Goal: Find specific page/section: Find specific page/section

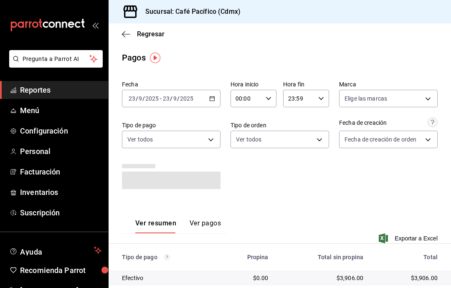
click at [68, 88] on span "Reportes" at bounding box center [60, 89] width 81 height 11
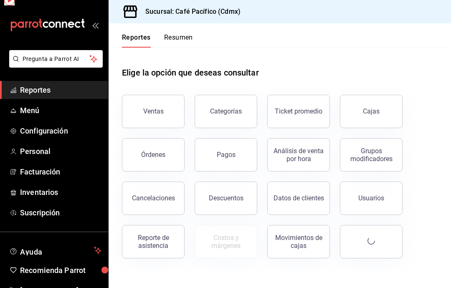
click at [68, 88] on span "Reportes" at bounding box center [60, 89] width 81 height 11
click at [140, 107] on button "Ventas" at bounding box center [153, 111] width 63 height 33
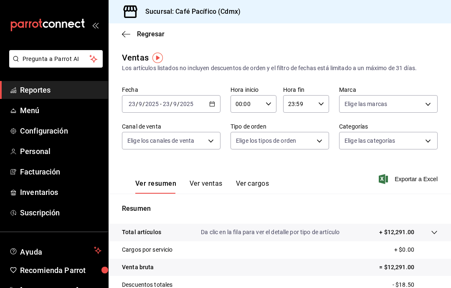
click at [77, 91] on span "Reportes" at bounding box center [60, 89] width 81 height 11
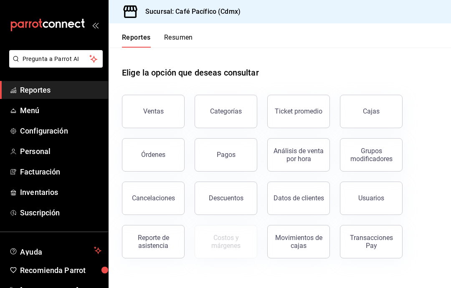
click at [233, 158] on div "Pagos" at bounding box center [226, 155] width 19 height 8
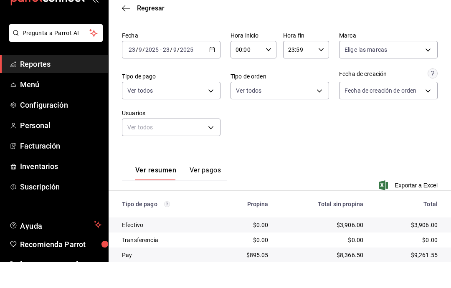
scroll to position [19, 0]
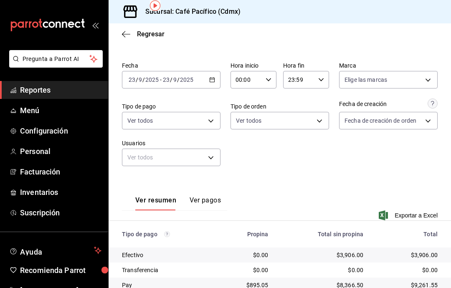
click at [64, 94] on span "Reportes" at bounding box center [60, 89] width 81 height 11
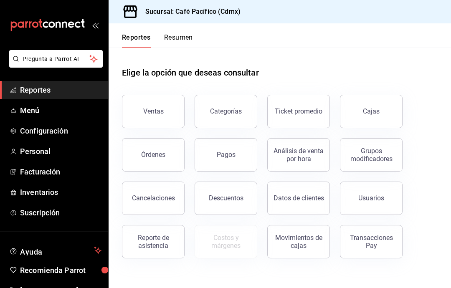
click at [160, 234] on div "Reporte de asistencia" at bounding box center [153, 242] width 52 height 16
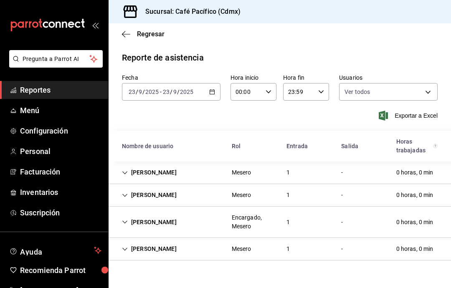
click at [148, 247] on div "[PERSON_NAME]" at bounding box center [149, 249] width 68 height 15
click at [130, 215] on div "[PERSON_NAME]" at bounding box center [149, 222] width 68 height 15
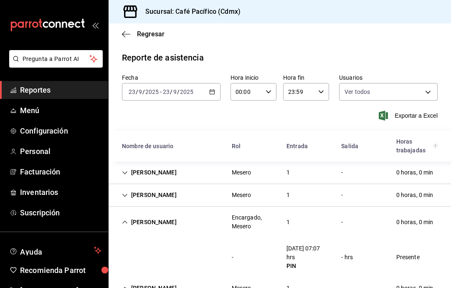
click at [142, 215] on div "[PERSON_NAME]" at bounding box center [149, 222] width 68 height 15
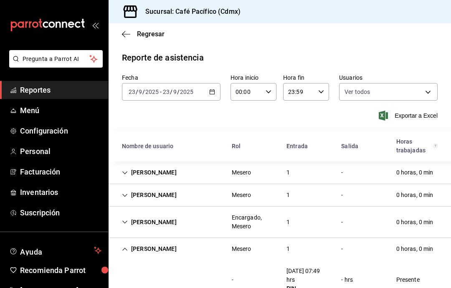
click at [141, 188] on div "[PERSON_NAME]" at bounding box center [149, 195] width 68 height 15
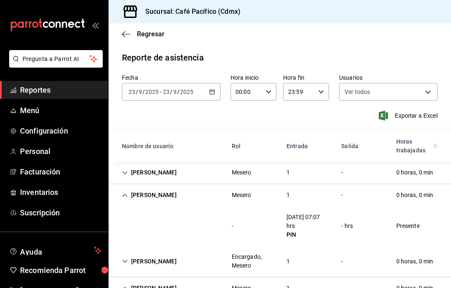
click at [142, 165] on div "[PERSON_NAME]" at bounding box center [149, 172] width 68 height 15
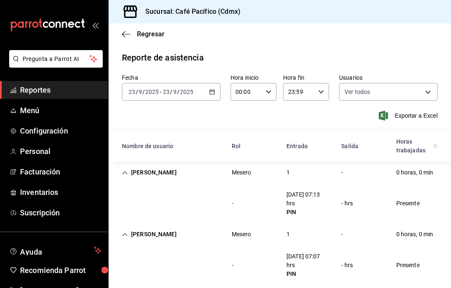
click at [61, 86] on span "Reportes" at bounding box center [60, 89] width 81 height 11
